Goal: Information Seeking & Learning: Understand process/instructions

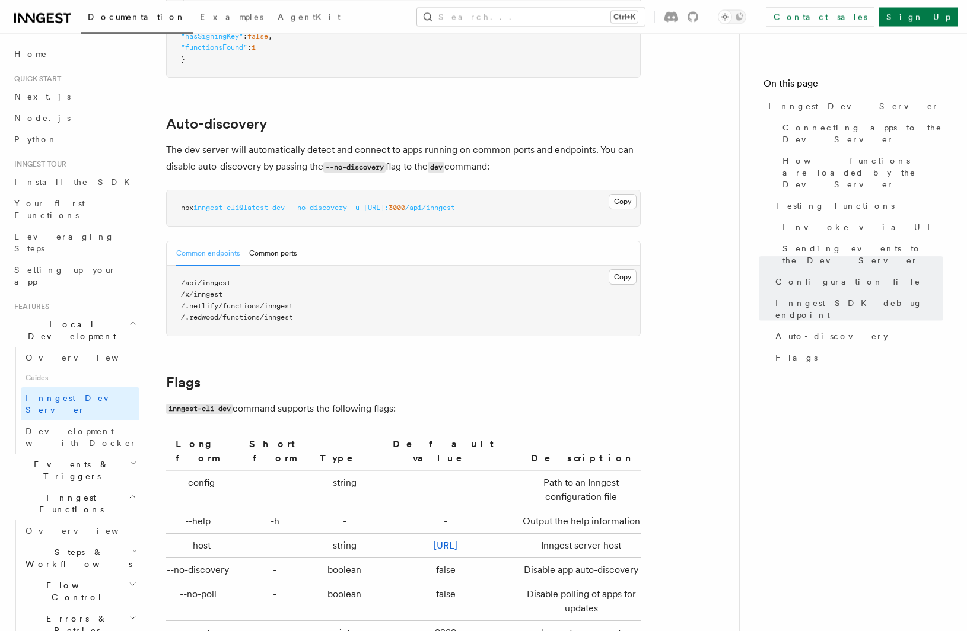
scroll to position [3603, 0]
click at [45, 203] on span "Your first Functions" at bounding box center [49, 208] width 71 height 21
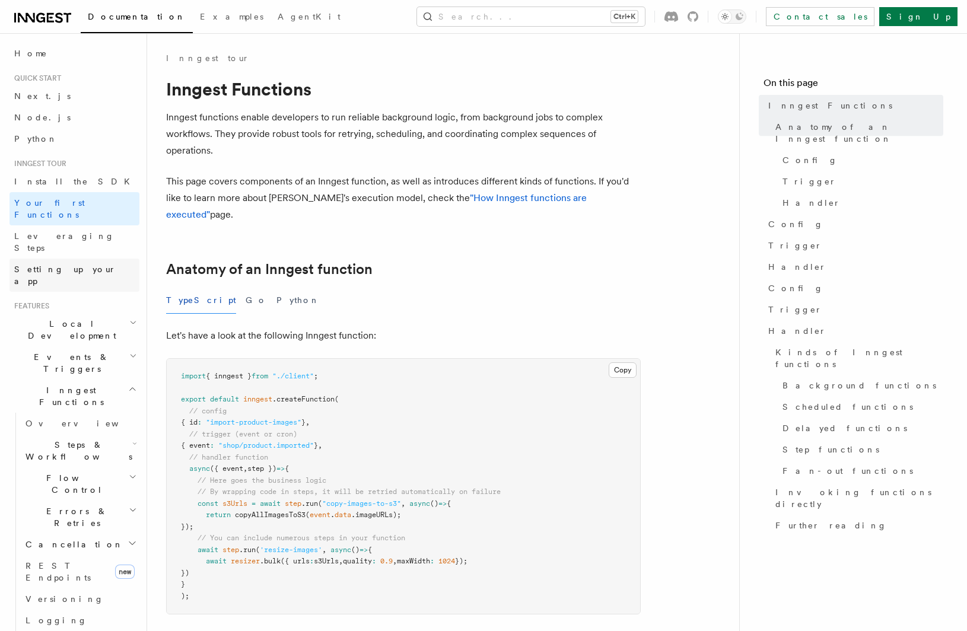
click at [55, 259] on link "Setting up your app" at bounding box center [74, 275] width 130 height 33
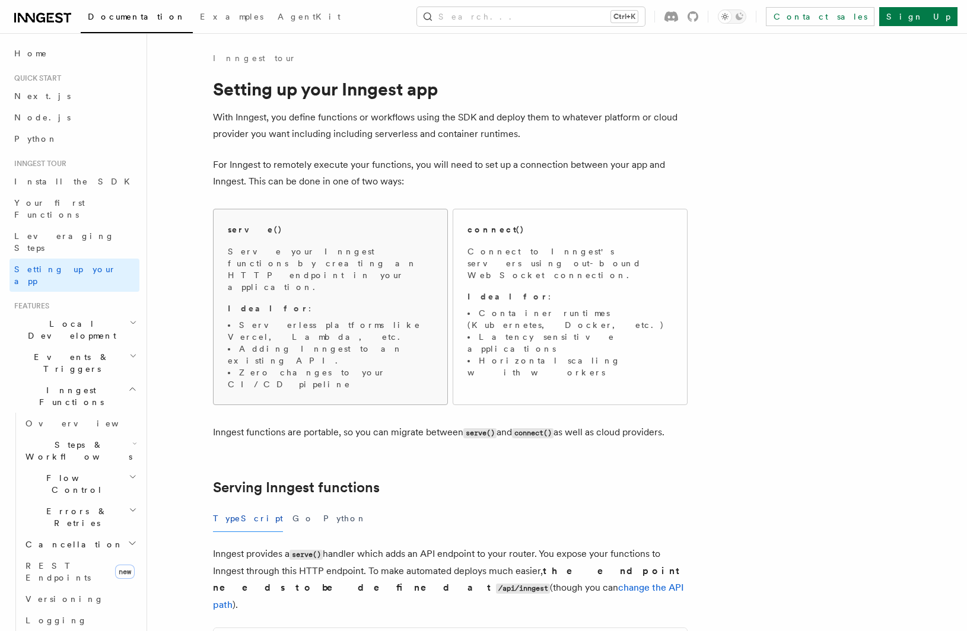
click at [317, 303] on p "Ideal for :" at bounding box center [330, 309] width 205 height 12
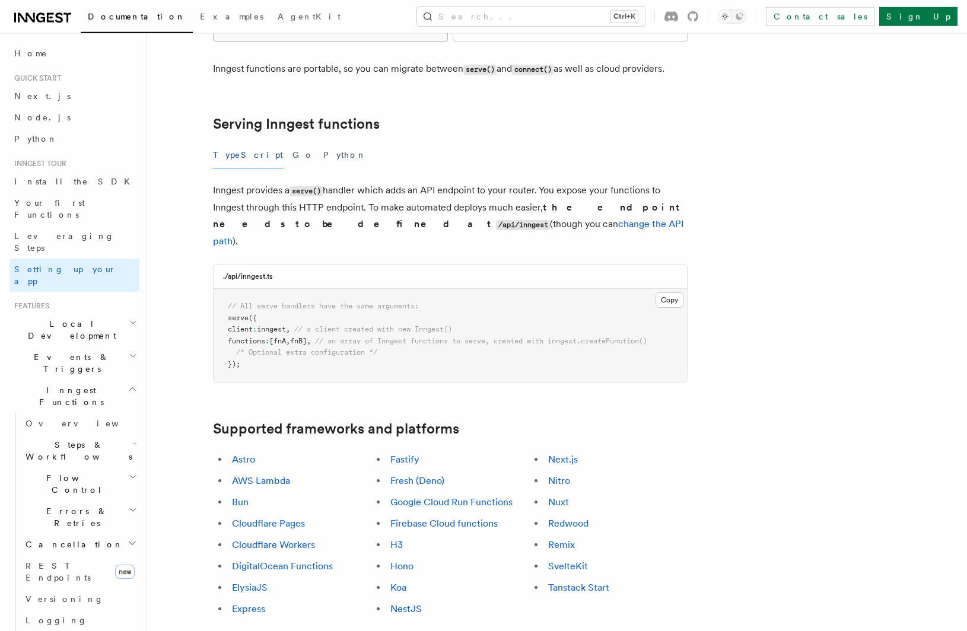
scroll to position [364, 0]
click at [239, 496] on link "Bun" at bounding box center [240, 501] width 17 height 11
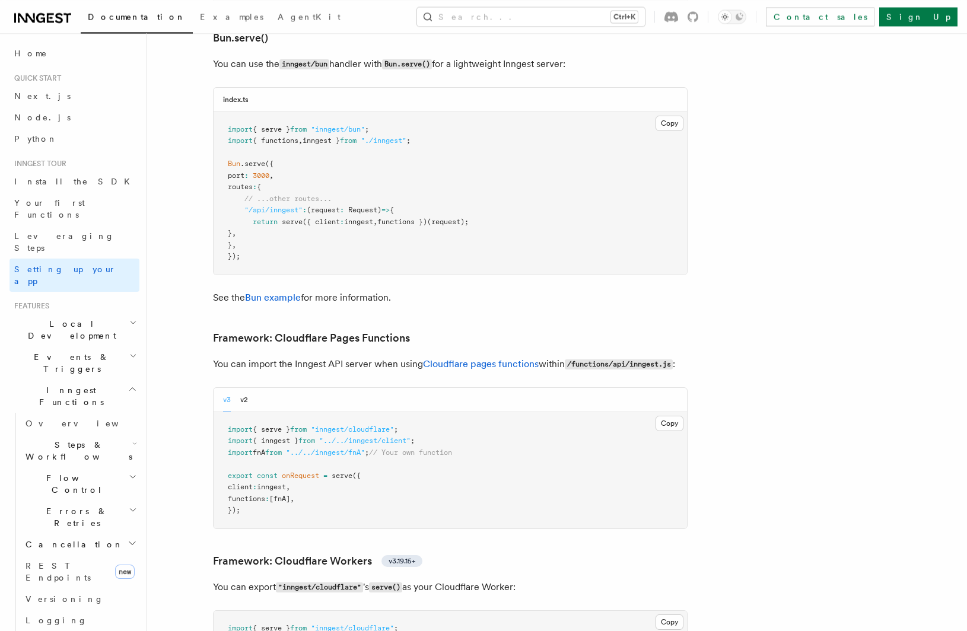
scroll to position [1609, 0]
drag, startPoint x: 313, startPoint y: 179, endPoint x: 312, endPoint y: 157, distance: 22.6
click at [312, 157] on pre "import { serve } from "inngest/bun" ; import { functions , inngest } from "./in…" at bounding box center [451, 193] width 474 height 163
copy code "(request : Request ) => { return serve ({ client : inngest , functions })(reque…"
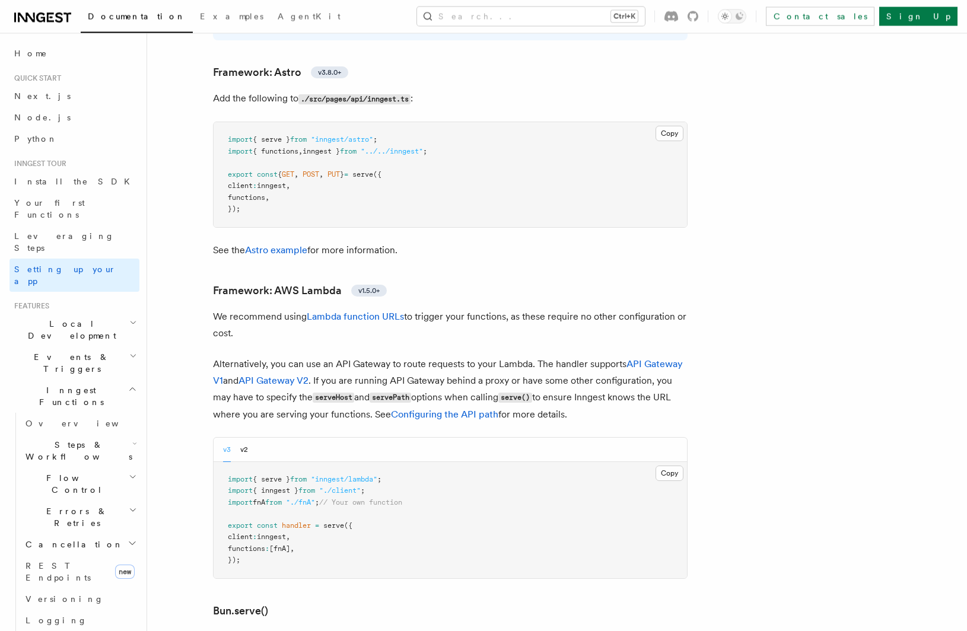
scroll to position [1036, 0]
click at [84, 185] on link "Install the SDK" at bounding box center [74, 181] width 130 height 21
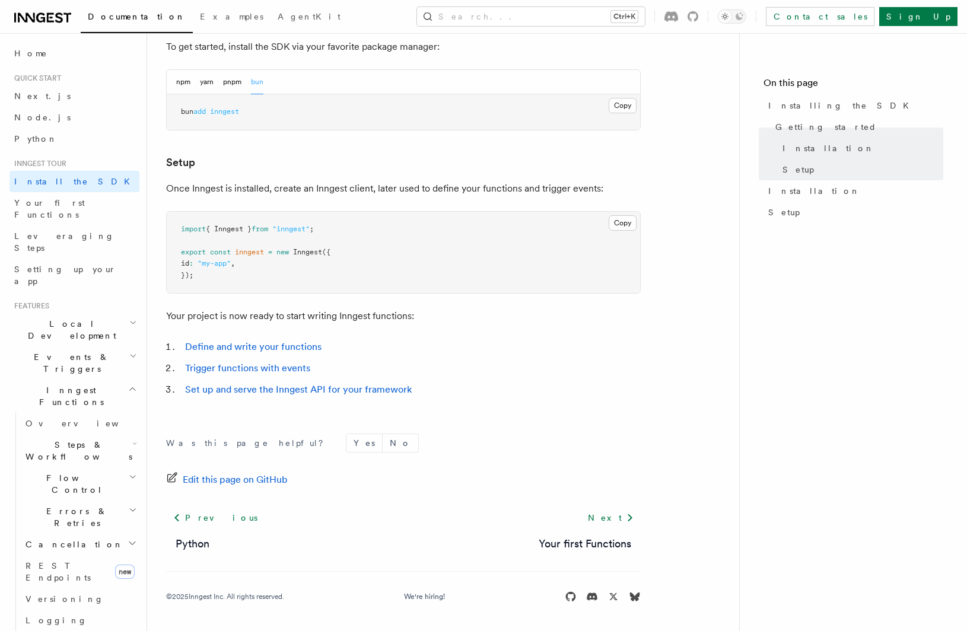
scroll to position [357, 0]
click at [87, 202] on link "Your first Functions" at bounding box center [74, 208] width 130 height 33
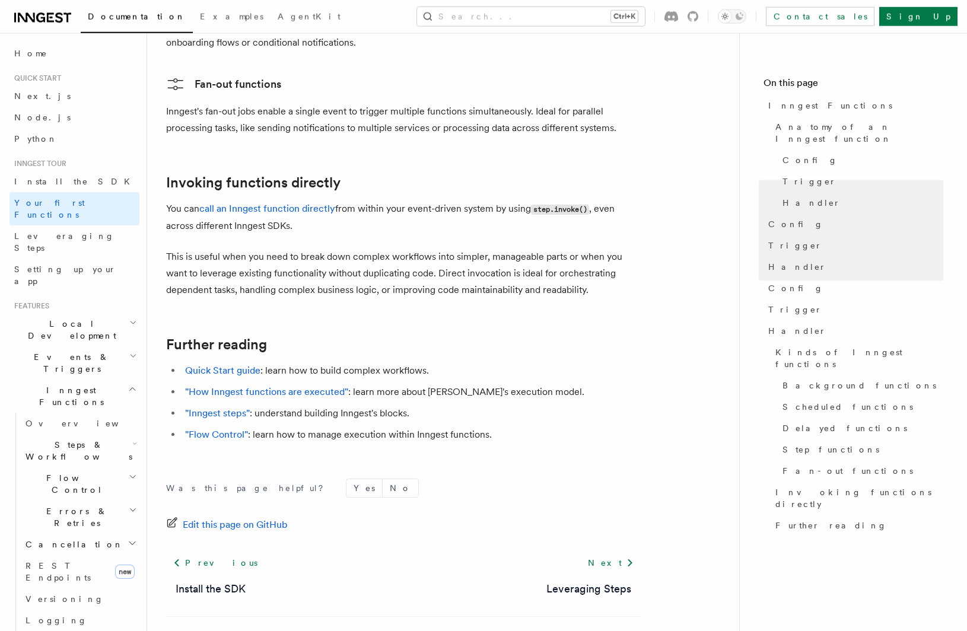
scroll to position [2282, 0]
click at [87, 234] on link "Leveraging Steps" at bounding box center [74, 241] width 130 height 33
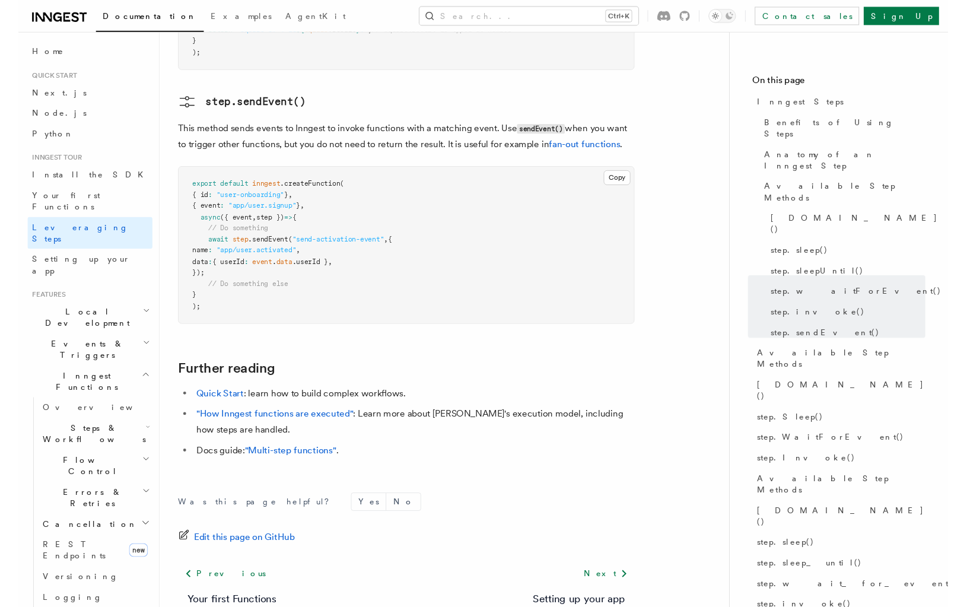
scroll to position [2504, 0]
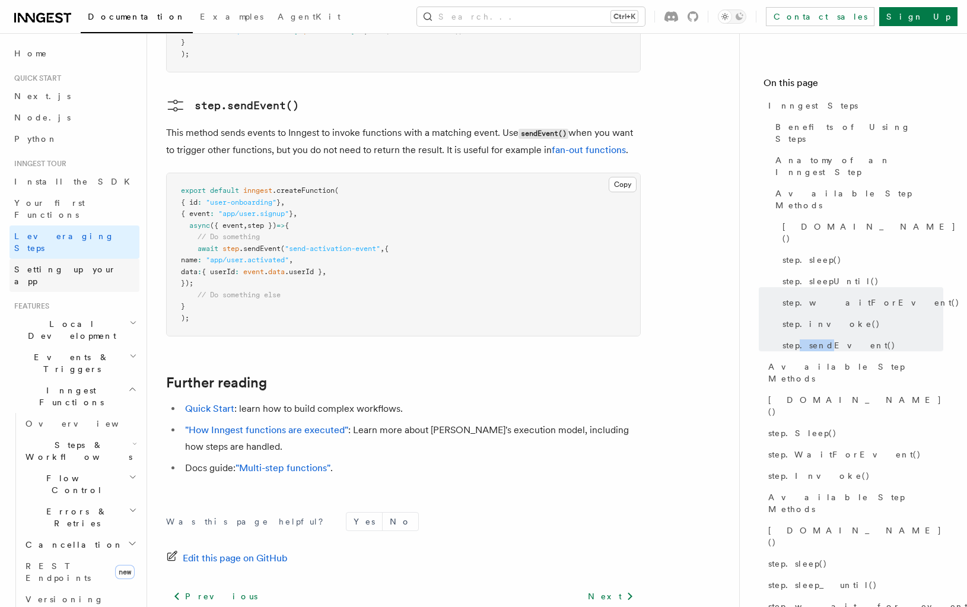
click at [81, 265] on span "Setting up your app" at bounding box center [65, 275] width 102 height 21
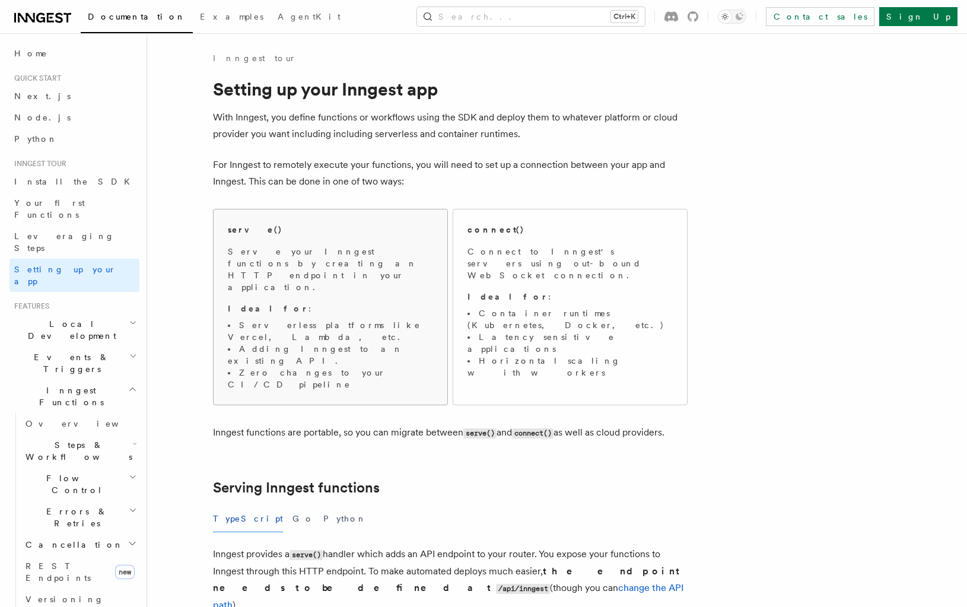
click at [259, 319] on li "Serverless platforms like Vercel, Lambda, etc." at bounding box center [330, 331] width 205 height 24
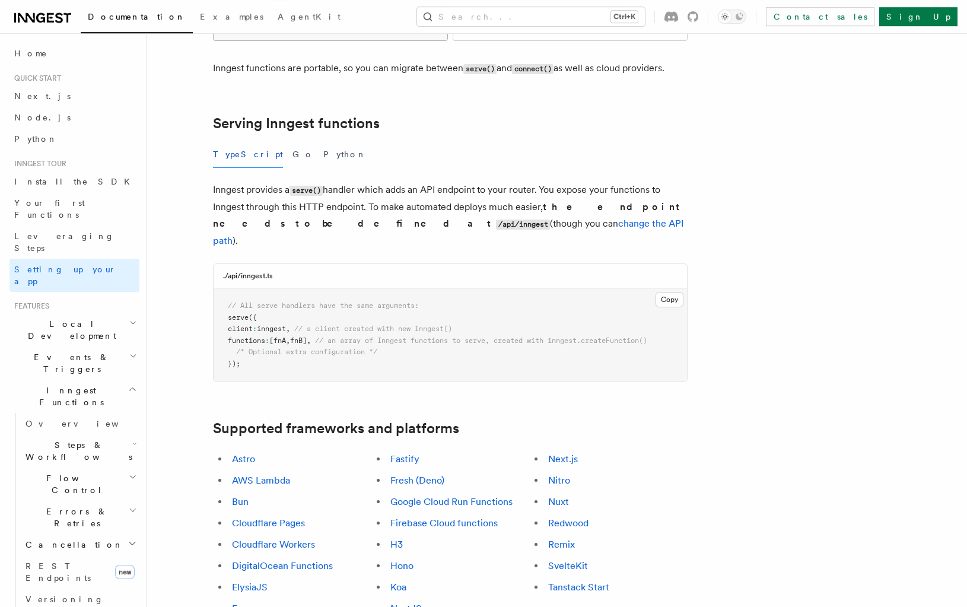
scroll to position [1289, 0]
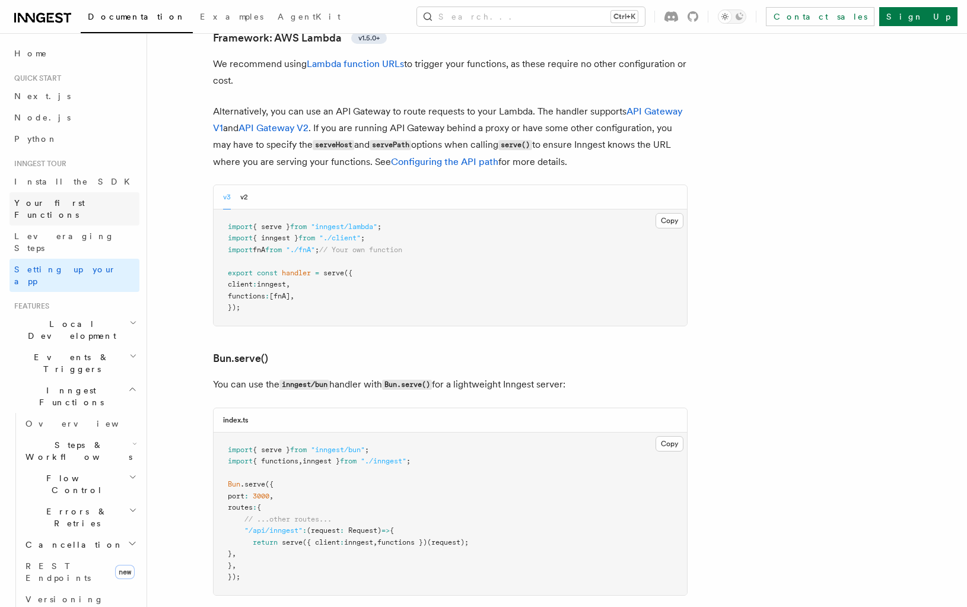
click at [69, 205] on span "Your first Functions" at bounding box center [49, 208] width 71 height 21
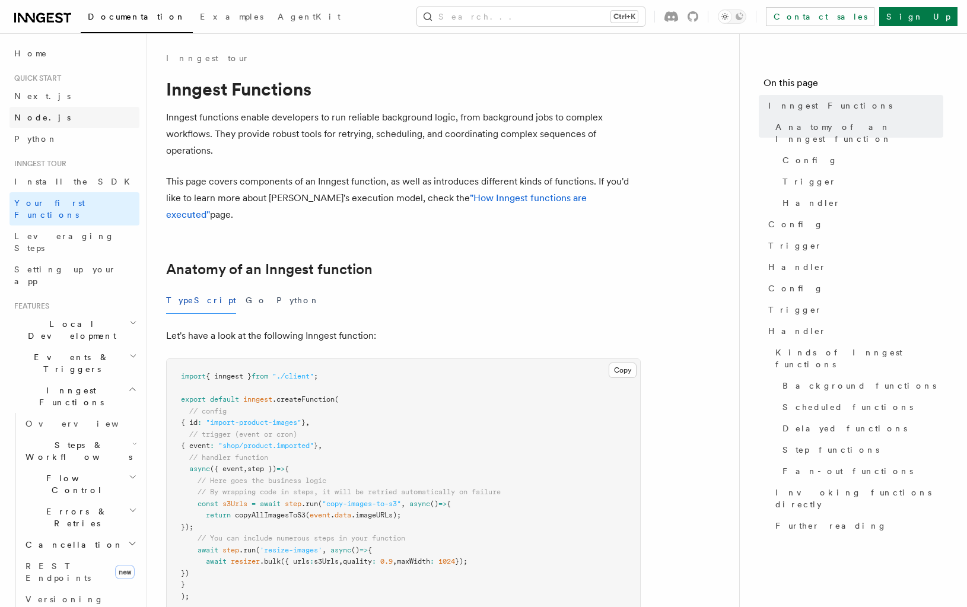
click at [44, 113] on link "Node.js" at bounding box center [74, 117] width 130 height 21
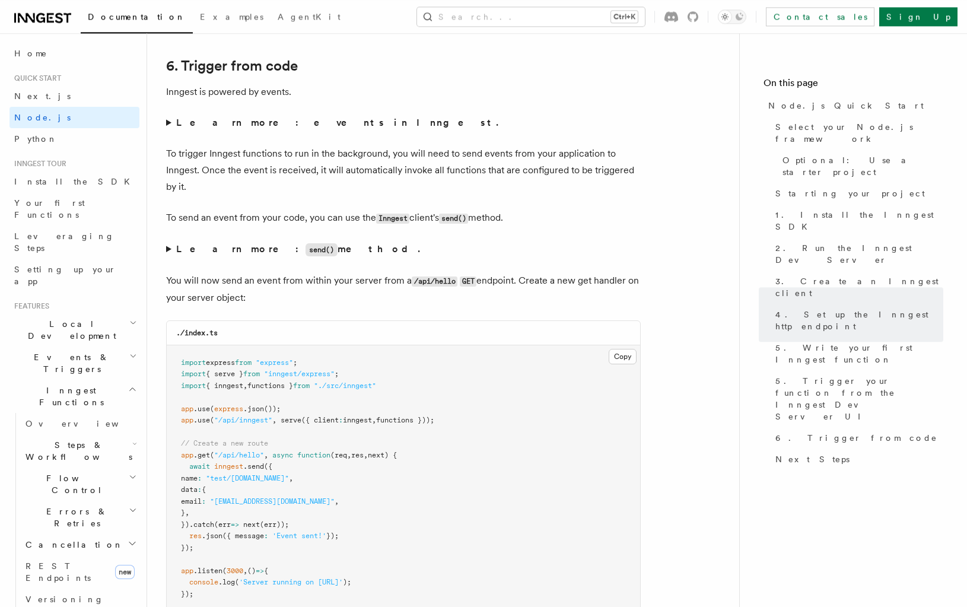
scroll to position [6060, 0]
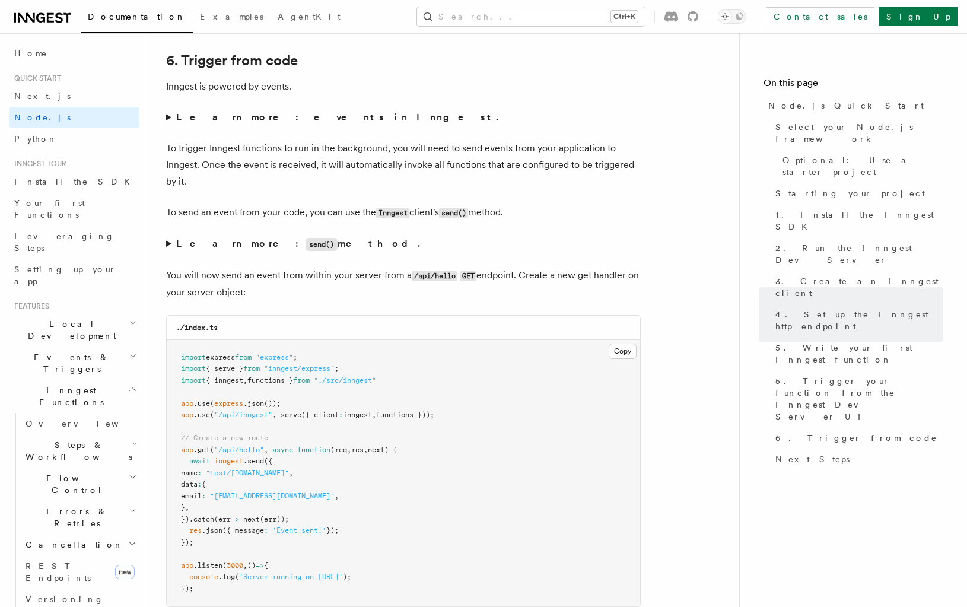
click at [194, 249] on strong "Learn more: send() method." at bounding box center [299, 243] width 246 height 11
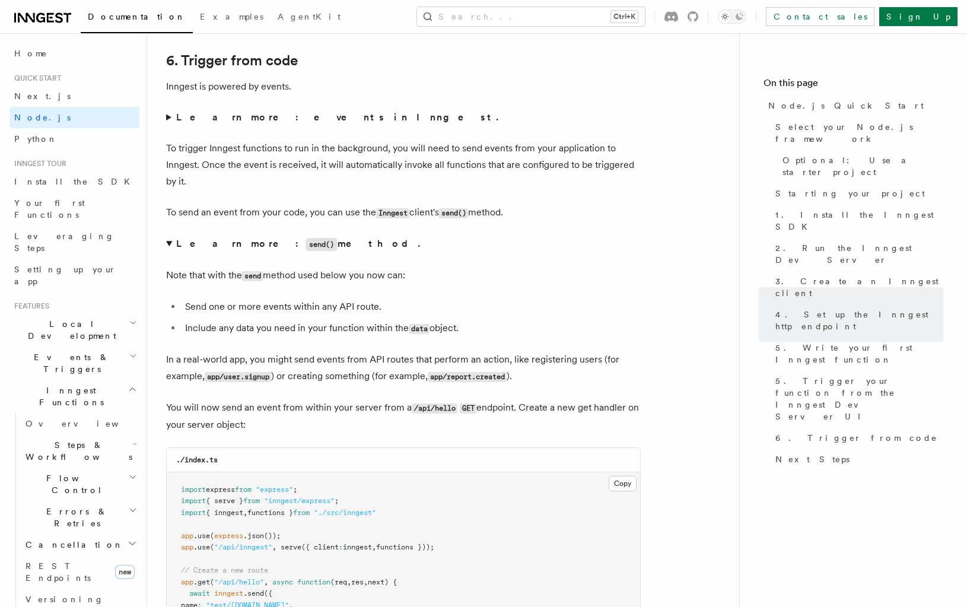
click at [191, 249] on strong "Learn more: send() method." at bounding box center [299, 243] width 246 height 11
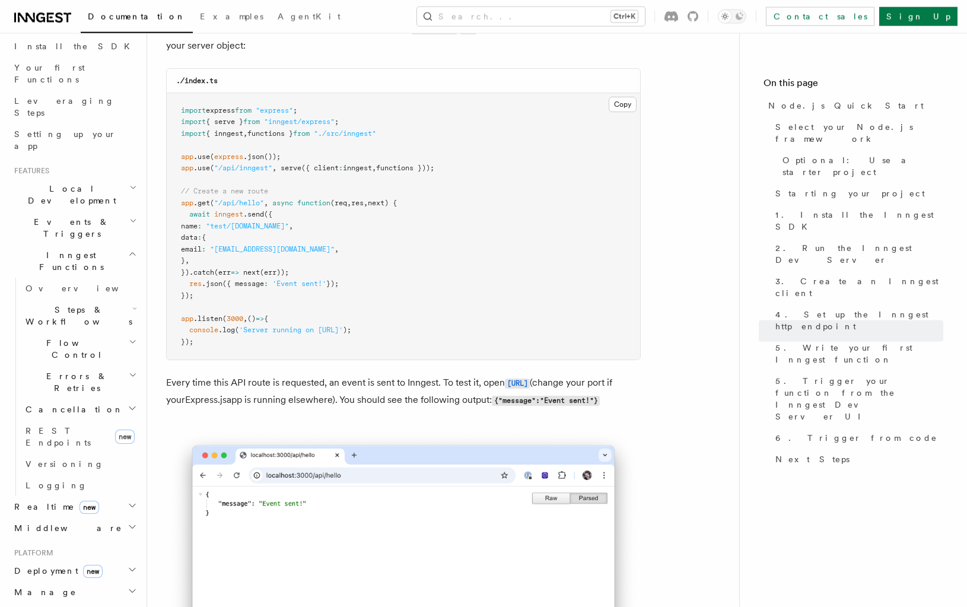
scroll to position [6306, 0]
